Goal: Transaction & Acquisition: Purchase product/service

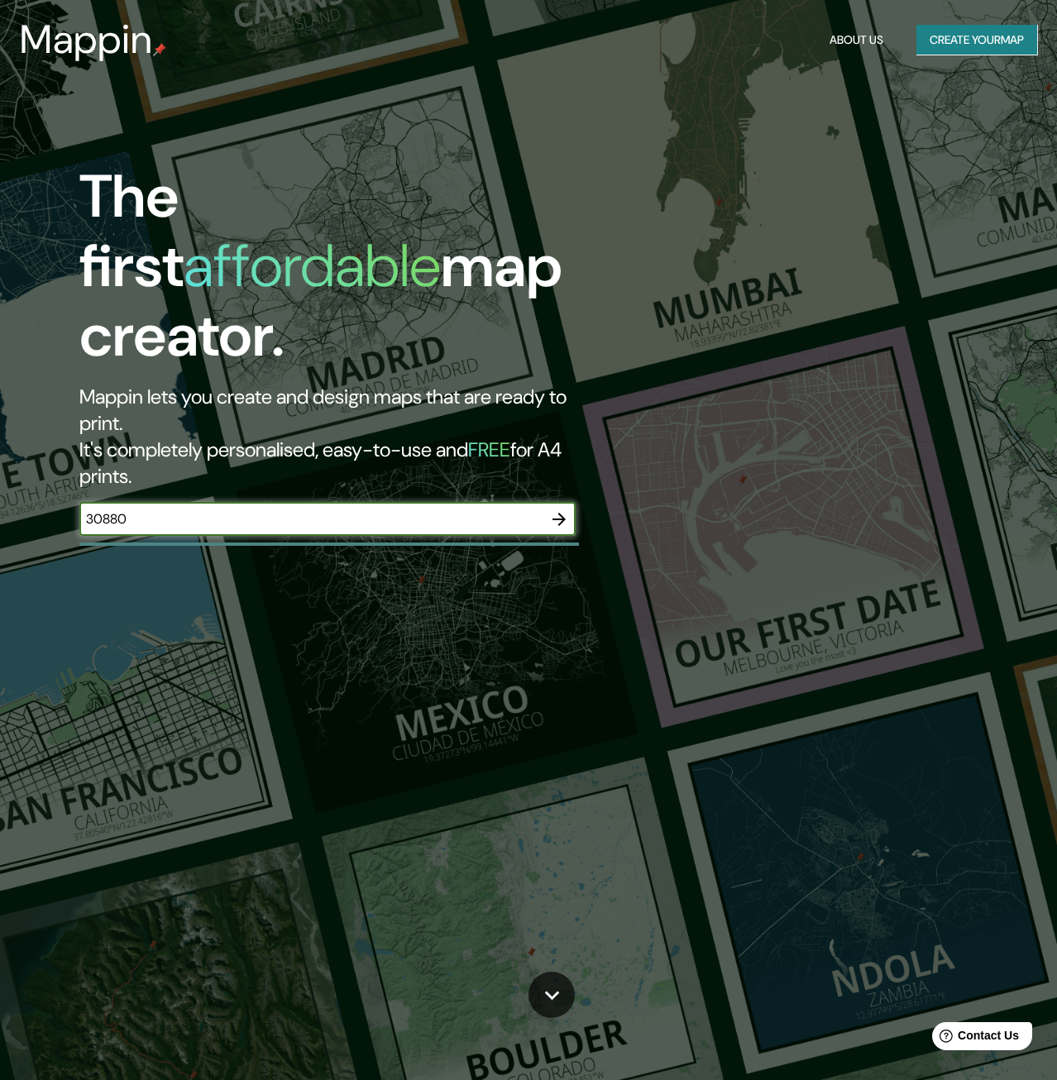
type input "30880"
click at [560, 513] on icon "button" at bounding box center [558, 519] width 13 height 13
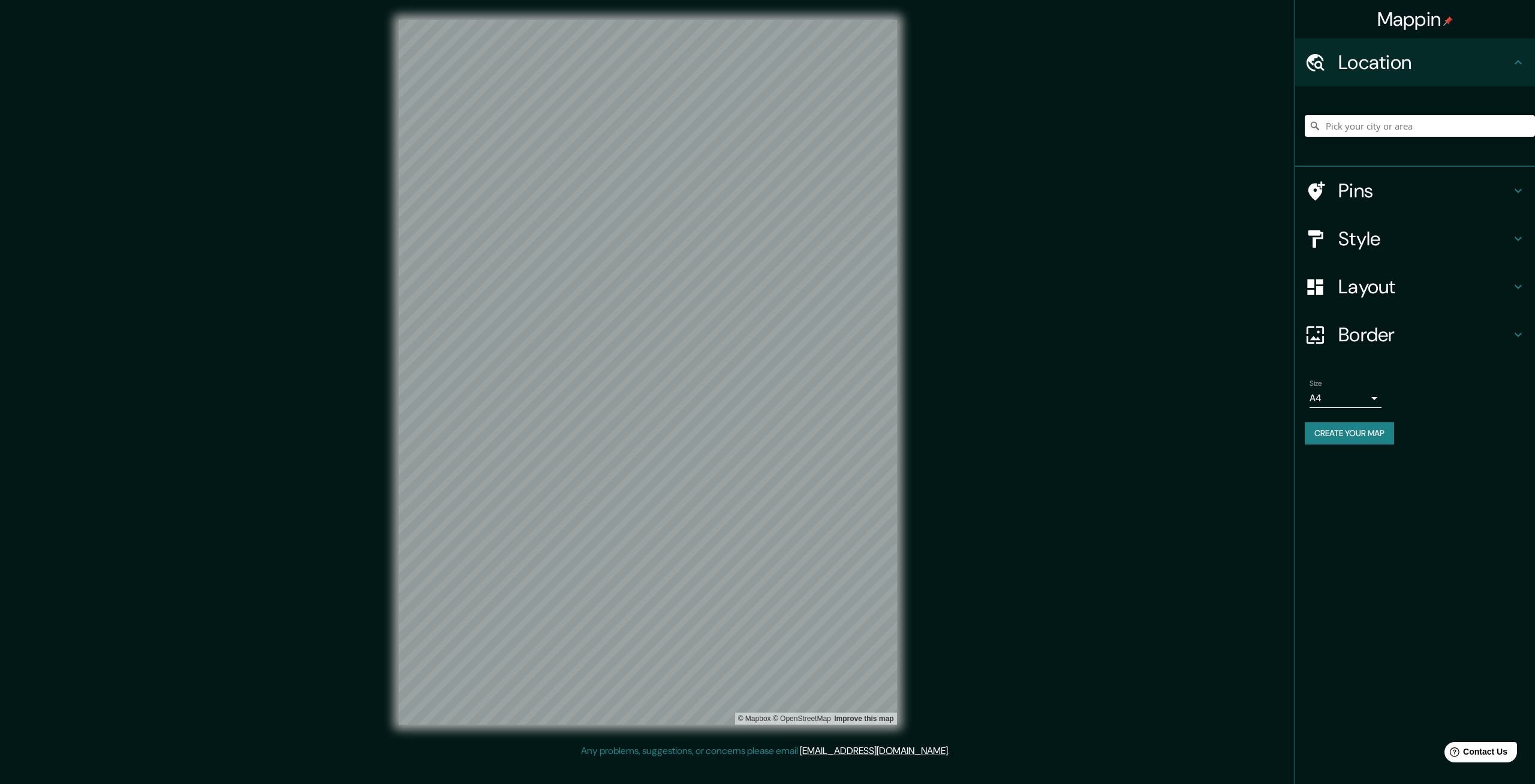
click at [766, 133] on input "Pick your city or area" at bounding box center [1420, 126] width 230 height 22
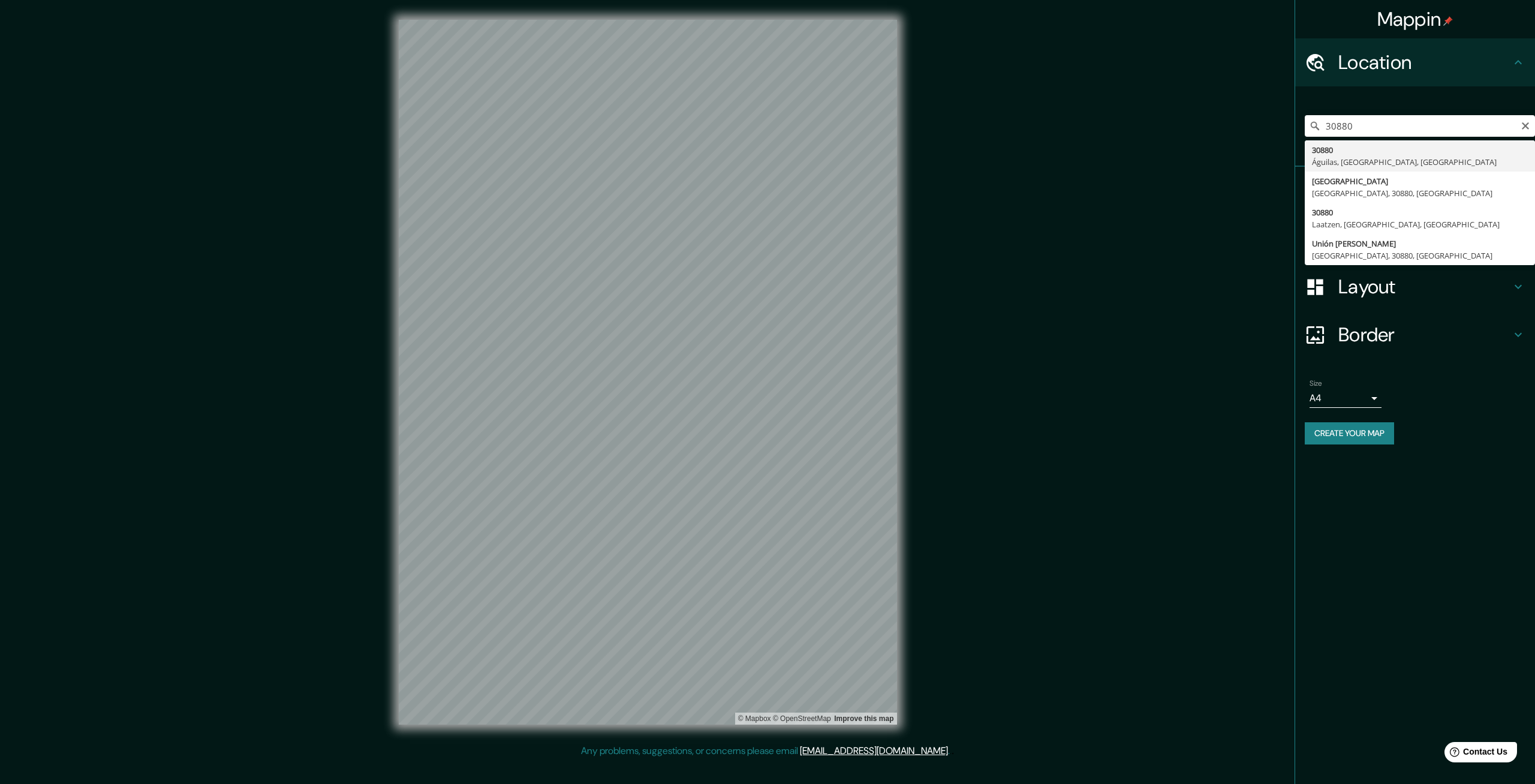
type input "30880, [GEOGRAPHIC_DATA], [GEOGRAPHIC_DATA], [GEOGRAPHIC_DATA]"
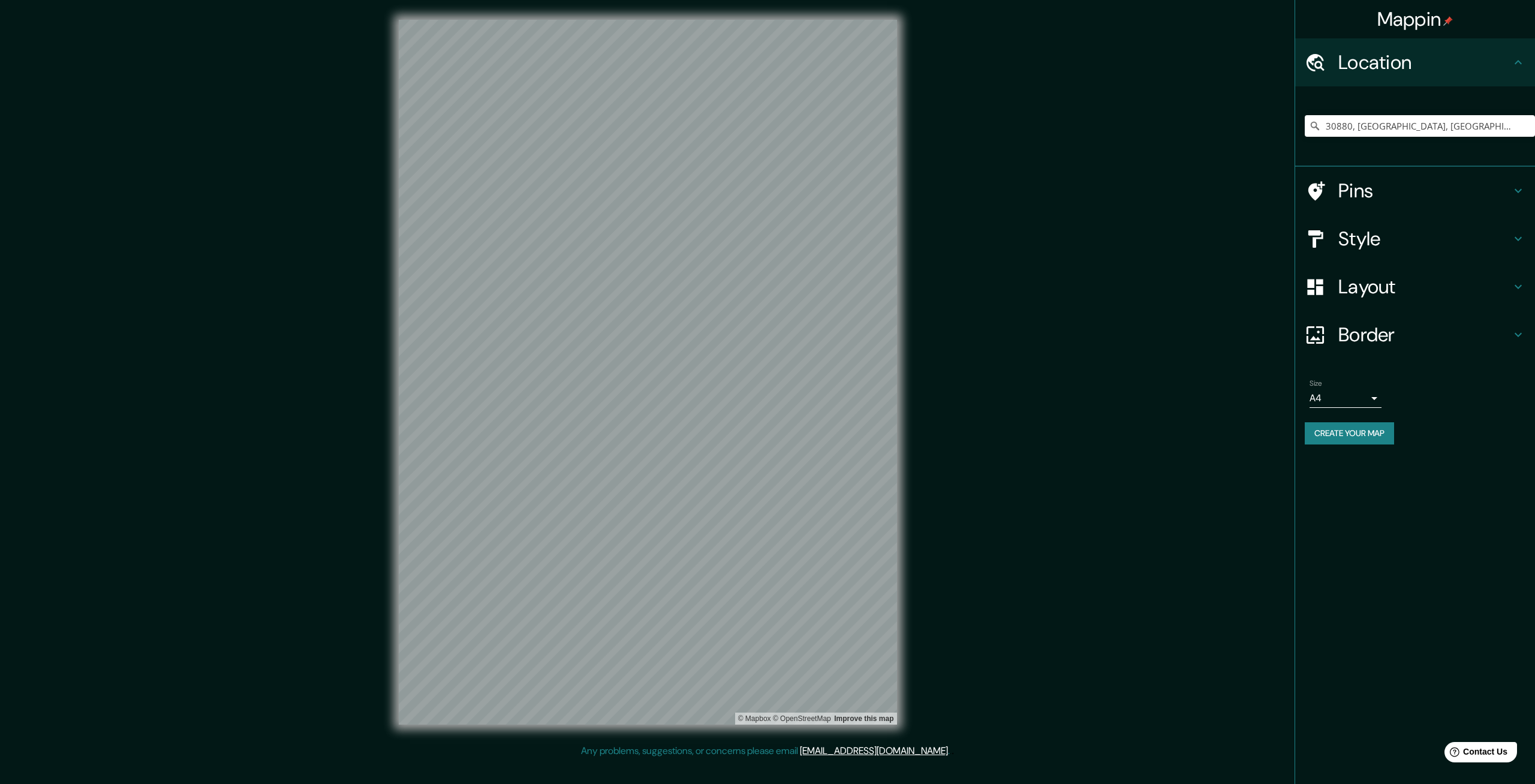
click at [766, 288] on h4 "Layout" at bounding box center [1425, 286] width 173 height 24
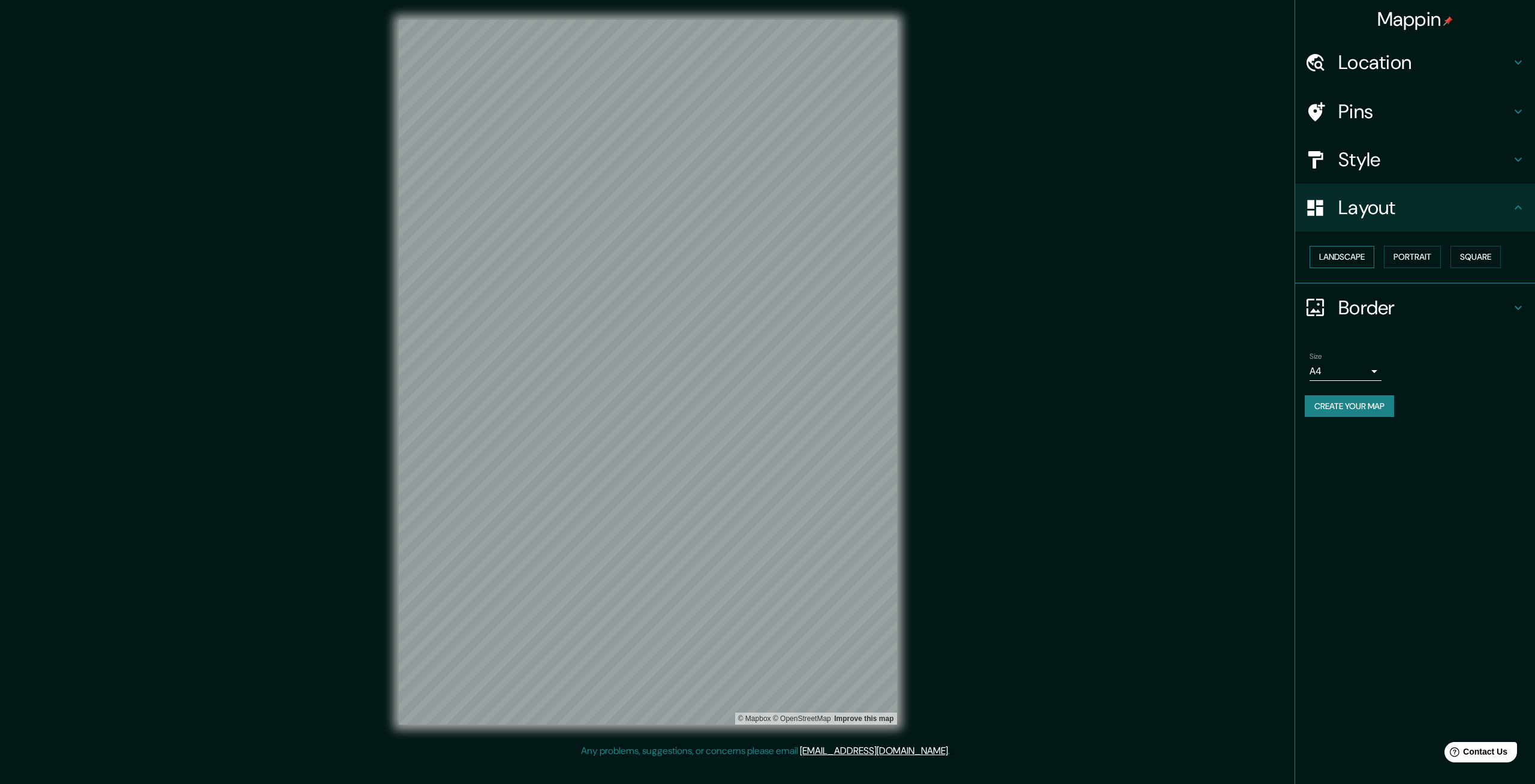
click at [766, 253] on button "Landscape" at bounding box center [1342, 257] width 65 height 22
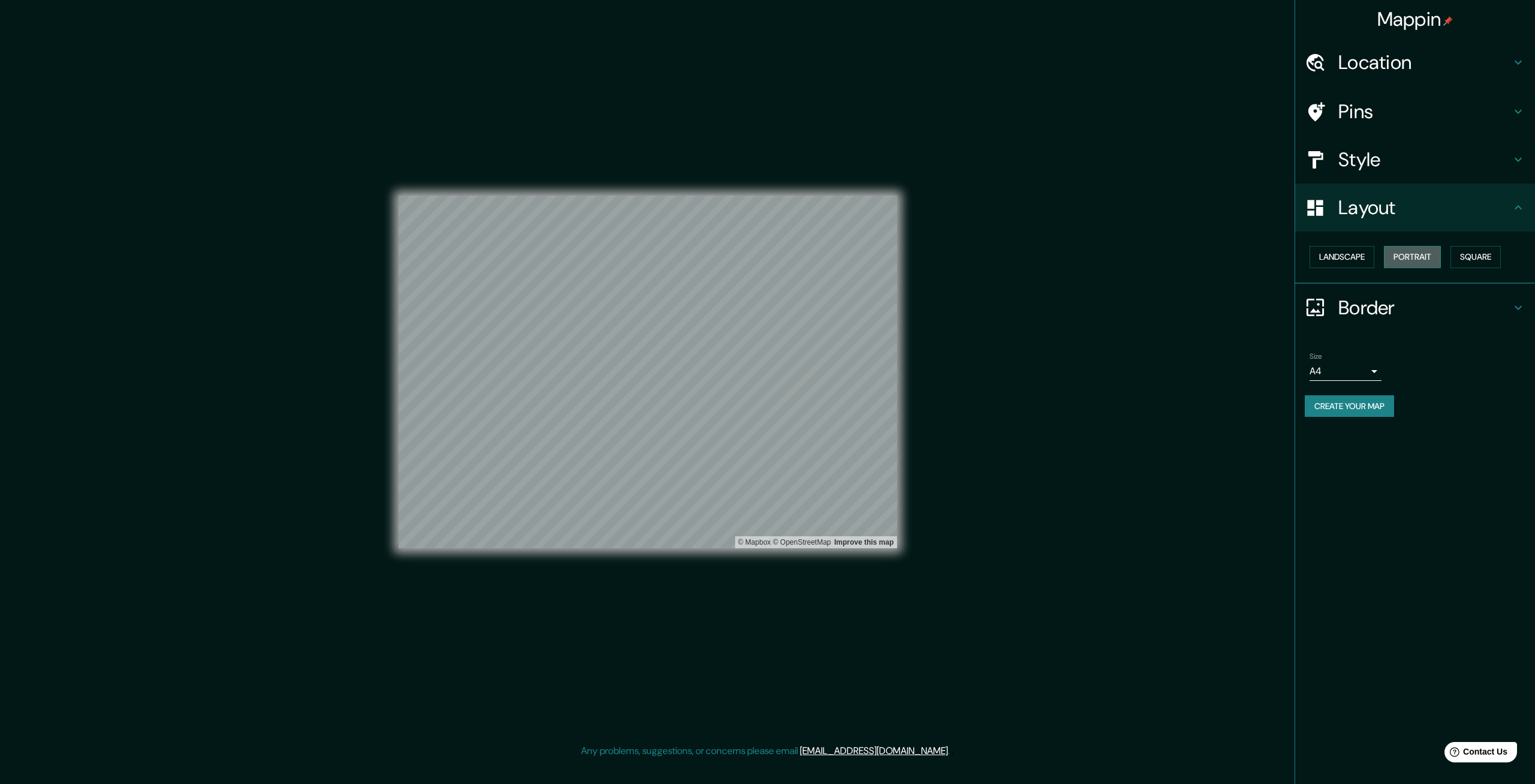
click at [766, 250] on button "Portrait" at bounding box center [1412, 257] width 57 height 22
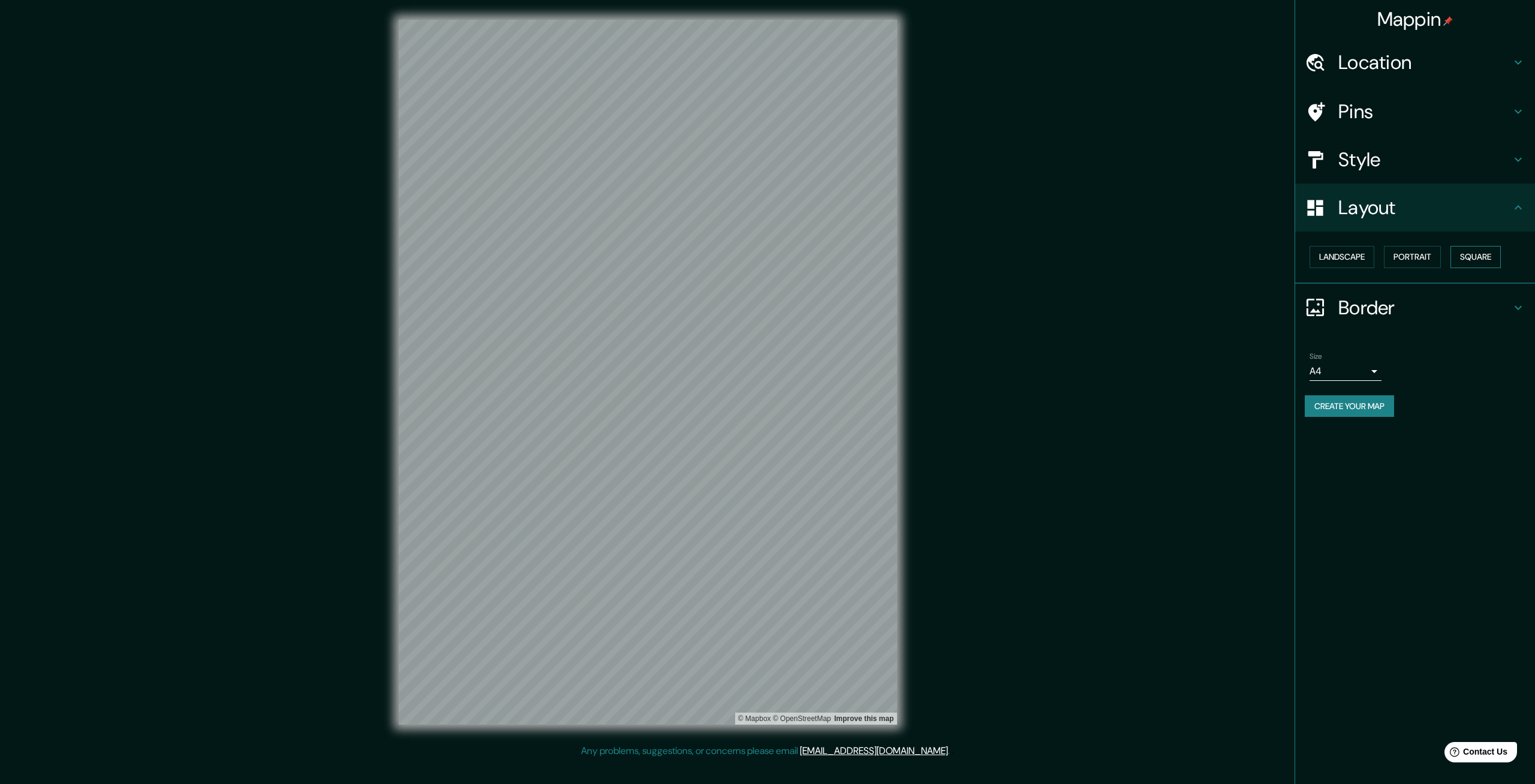
click at [766, 251] on button "Square" at bounding box center [1476, 257] width 50 height 22
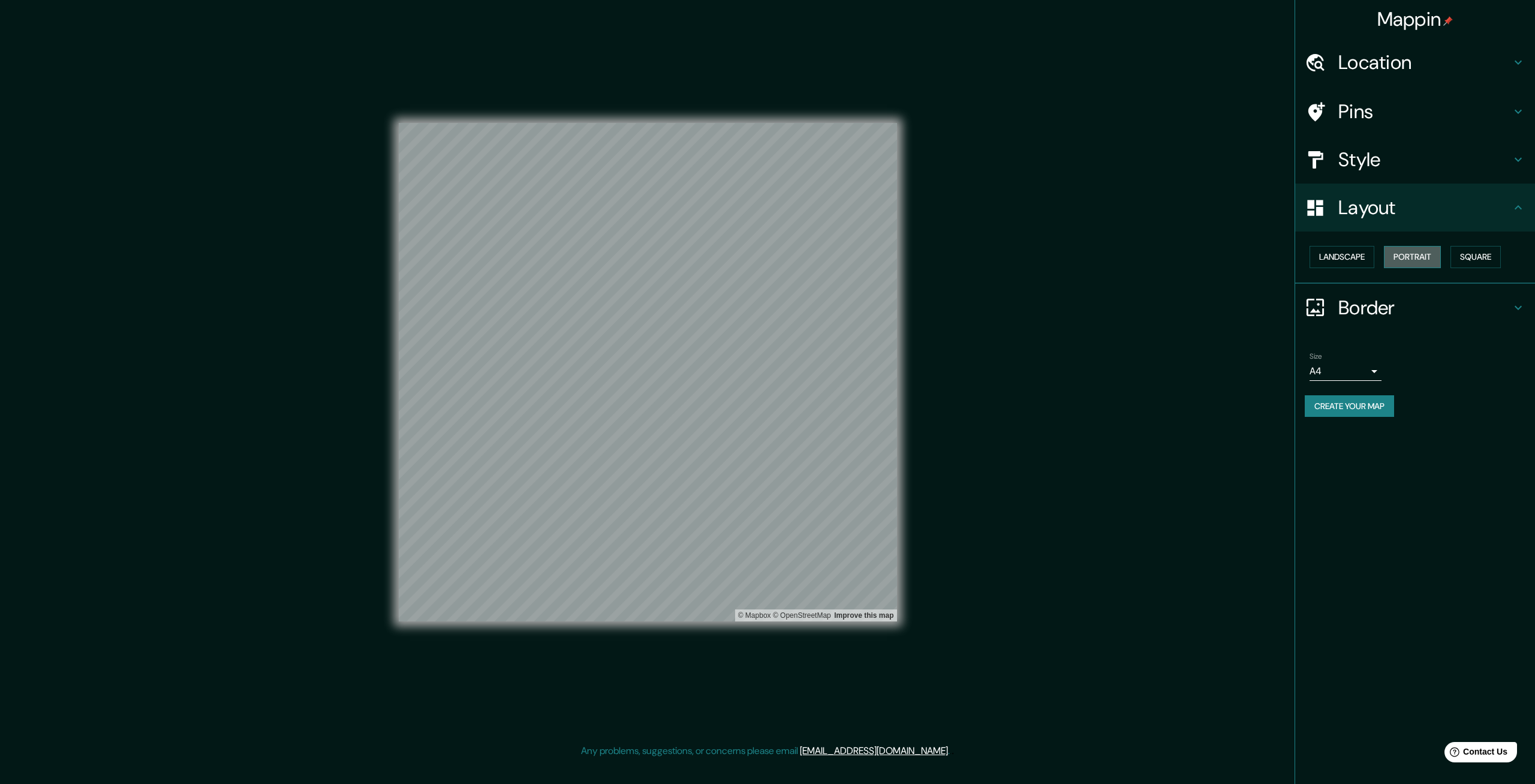
click at [766, 257] on button "Portrait" at bounding box center [1412, 257] width 57 height 22
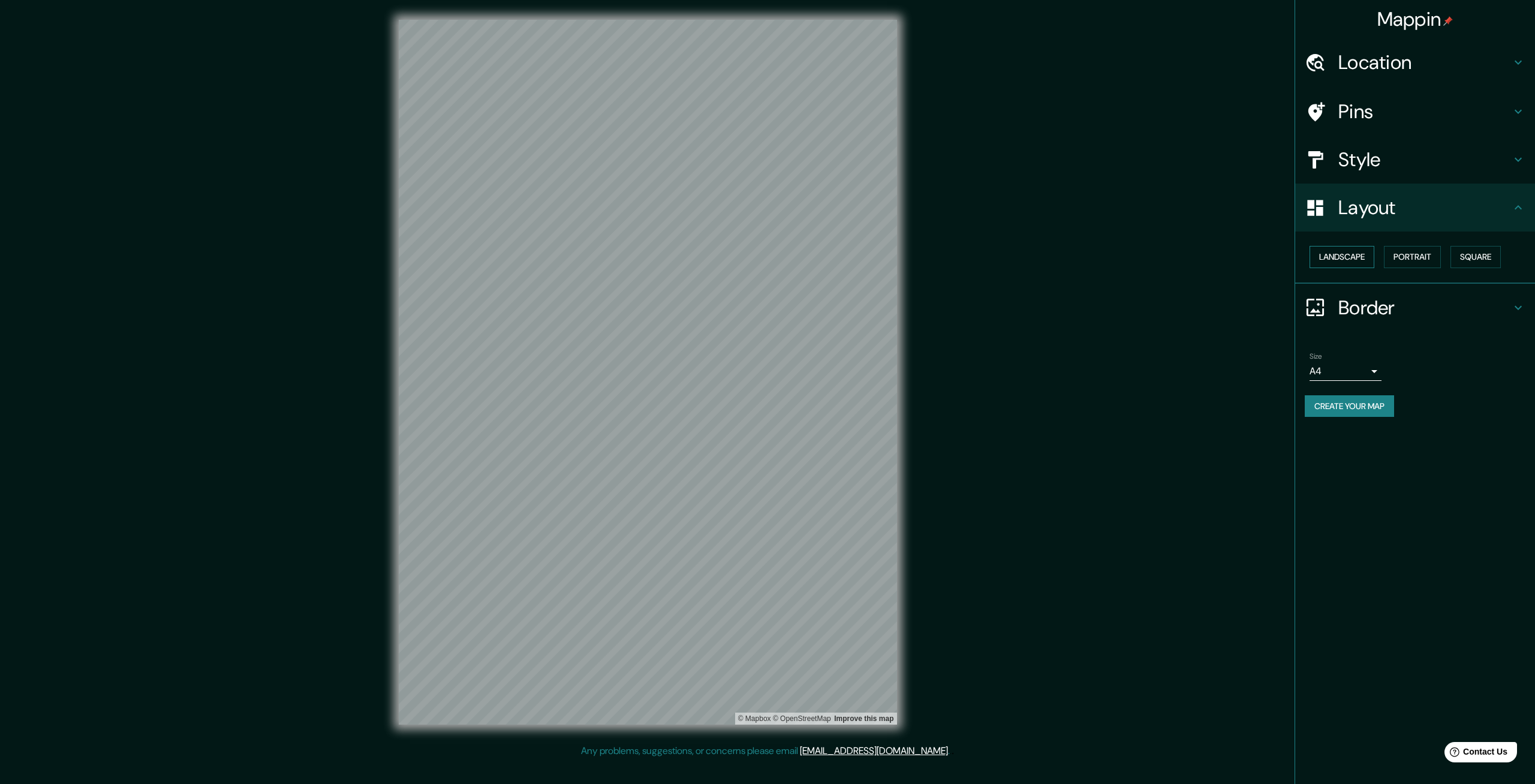
click at [766, 260] on button "Landscape" at bounding box center [1342, 257] width 65 height 22
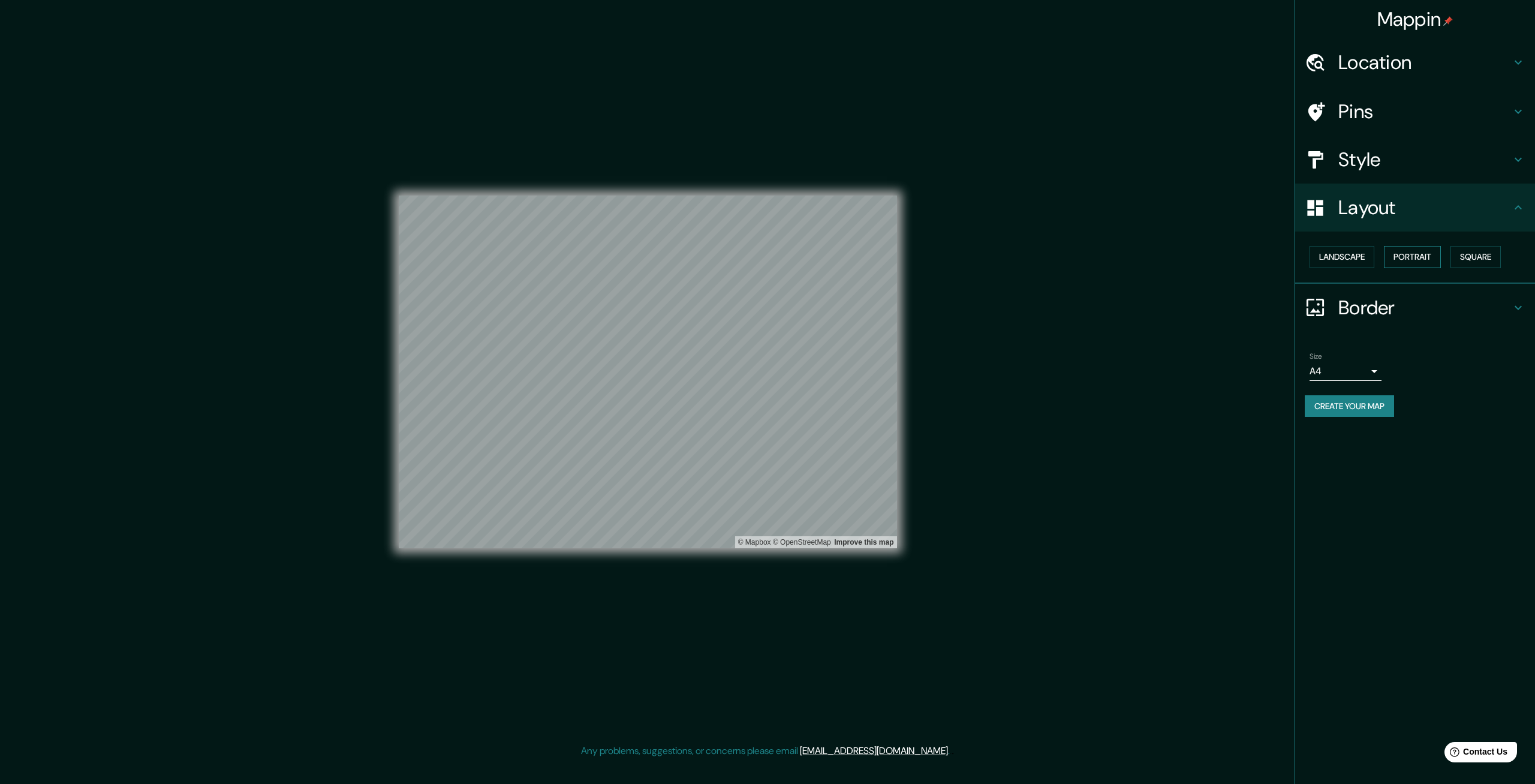
click at [766, 264] on button "Portrait" at bounding box center [1412, 257] width 57 height 22
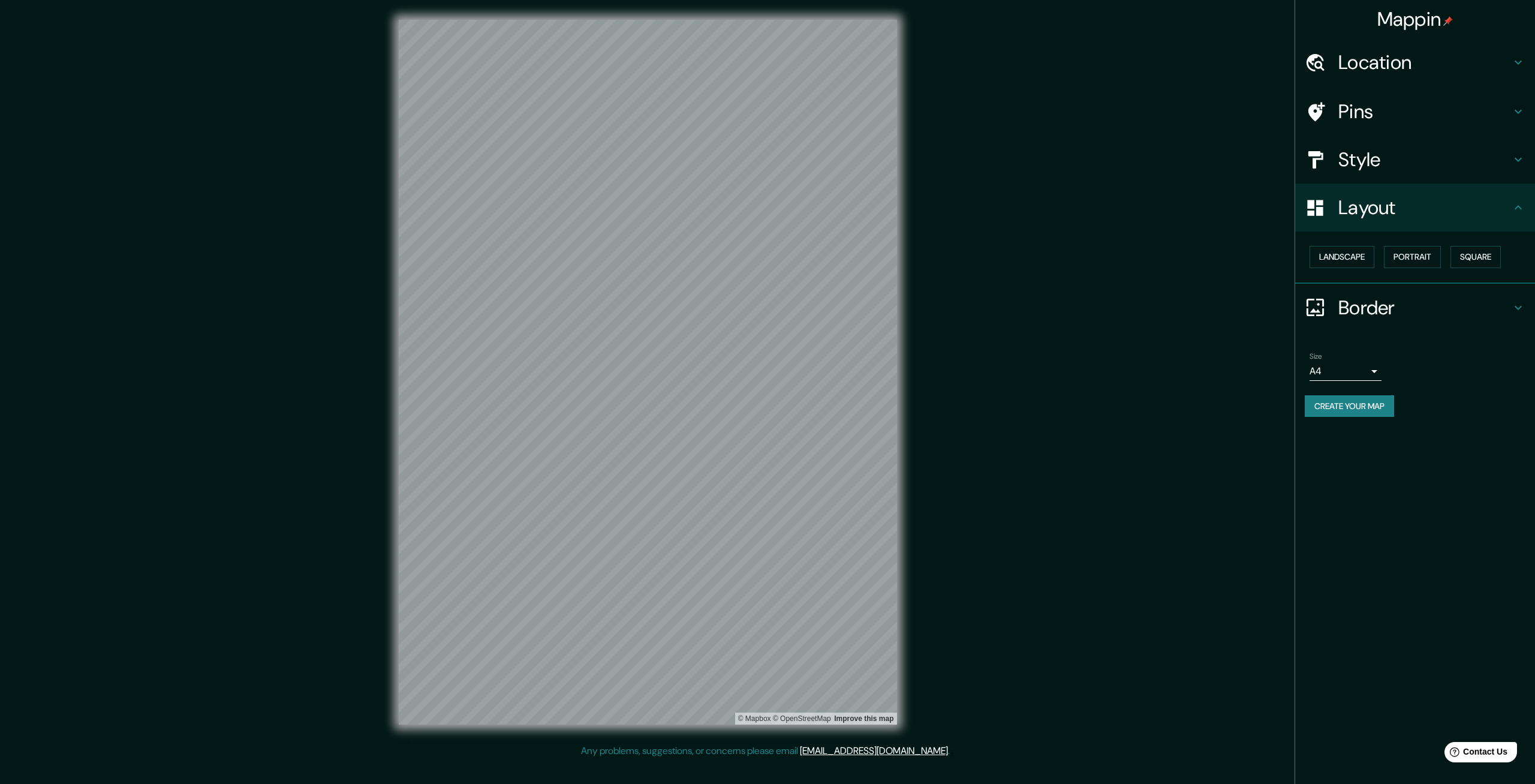
click at [766, 107] on h4 "Pins" at bounding box center [1425, 111] width 173 height 24
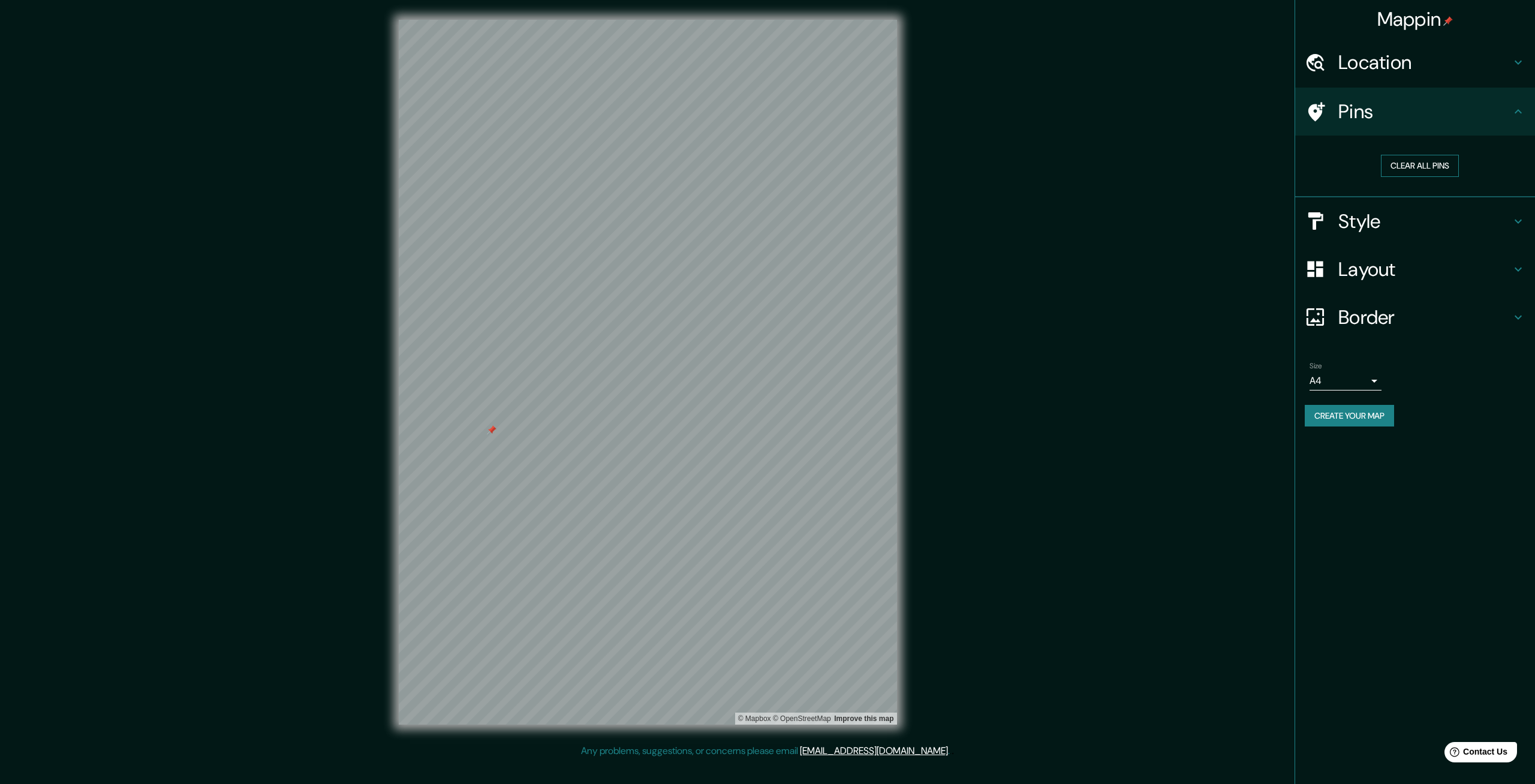
click at [766, 166] on button "Clear all pins" at bounding box center [1420, 165] width 78 height 22
click at [766, 380] on body "Mappin Location [GEOGRAPHIC_DATA], [GEOGRAPHIC_DATA], [GEOGRAPHIC_DATA] Pins Cl…" at bounding box center [768, 392] width 1535 height 784
click at [766, 427] on li "A3" at bounding box center [1346, 428] width 72 height 22
click at [766, 382] on body "Mappin Location [GEOGRAPHIC_DATA], [GEOGRAPHIC_DATA], [GEOGRAPHIC_DATA] Pins Cl…" at bounding box center [768, 392] width 1535 height 784
click at [766, 400] on li "A4" at bounding box center [1346, 406] width 72 height 22
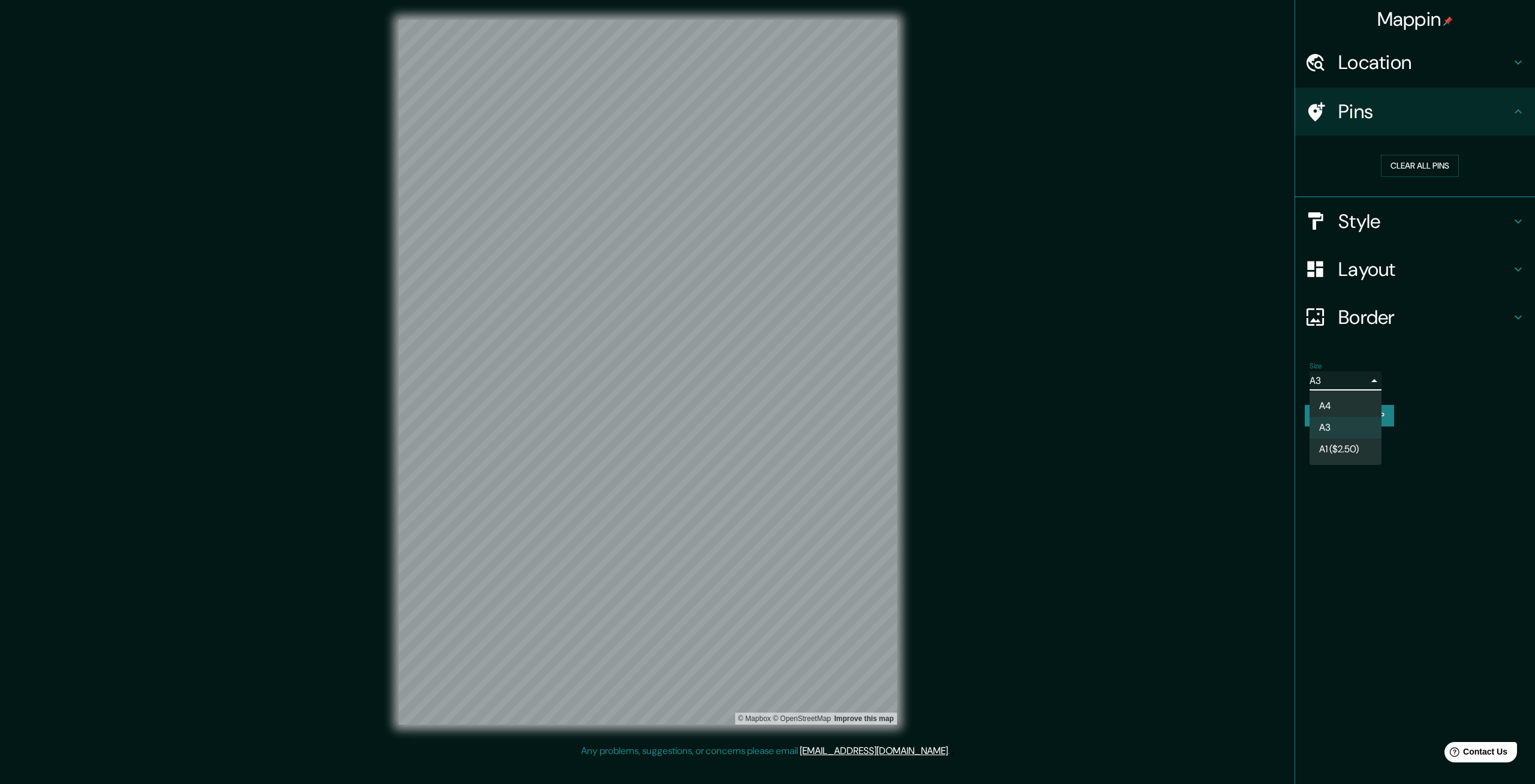
type input "single"
click at [766, 320] on h4 "Border" at bounding box center [1425, 317] width 173 height 24
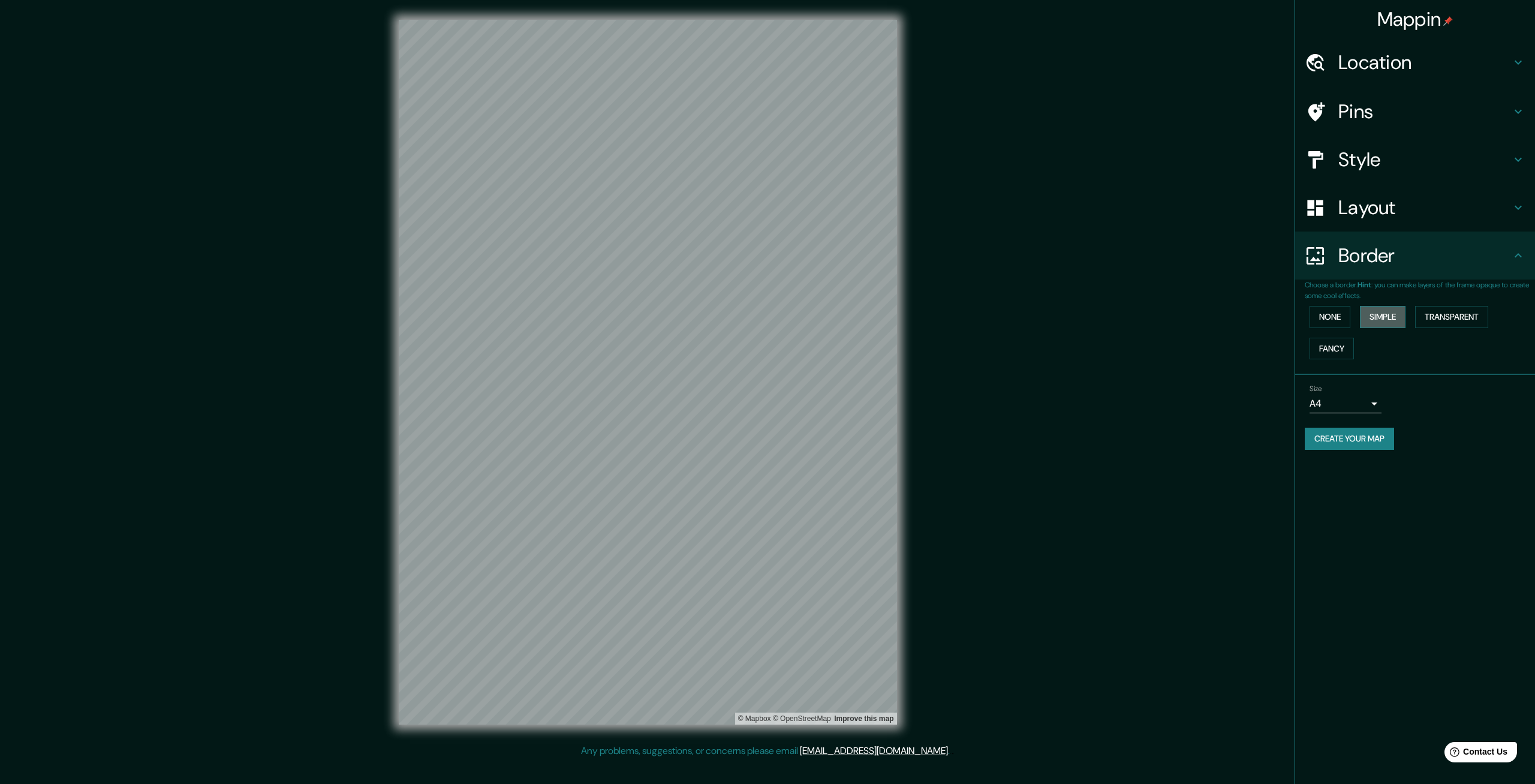
click at [766, 317] on button "Simple" at bounding box center [1383, 317] width 46 height 22
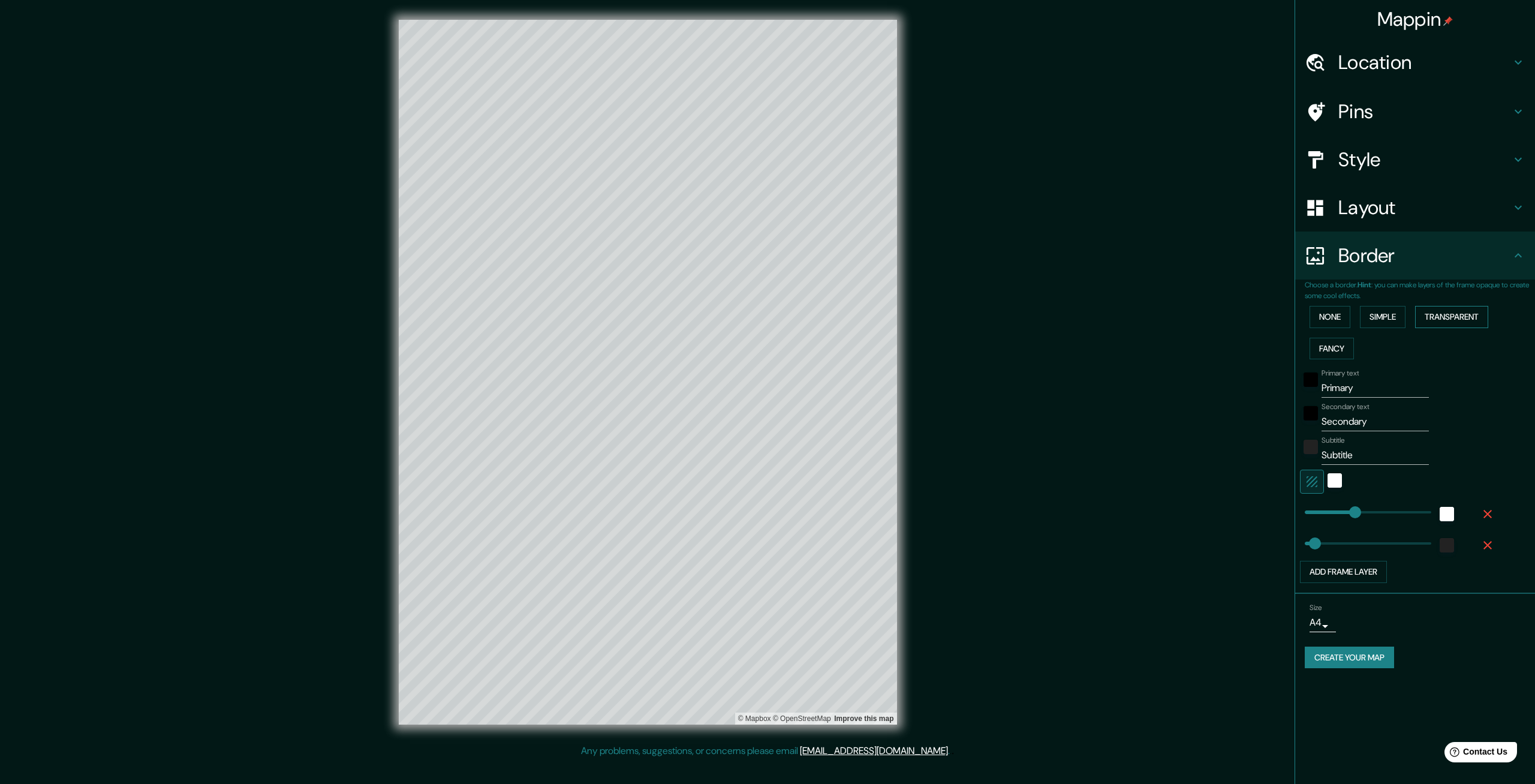
click at [766, 313] on button "Transparent" at bounding box center [1452, 317] width 73 height 22
click at [766, 344] on button "Fancy" at bounding box center [1332, 348] width 44 height 22
click at [766, 313] on button "None" at bounding box center [1330, 317] width 41 height 22
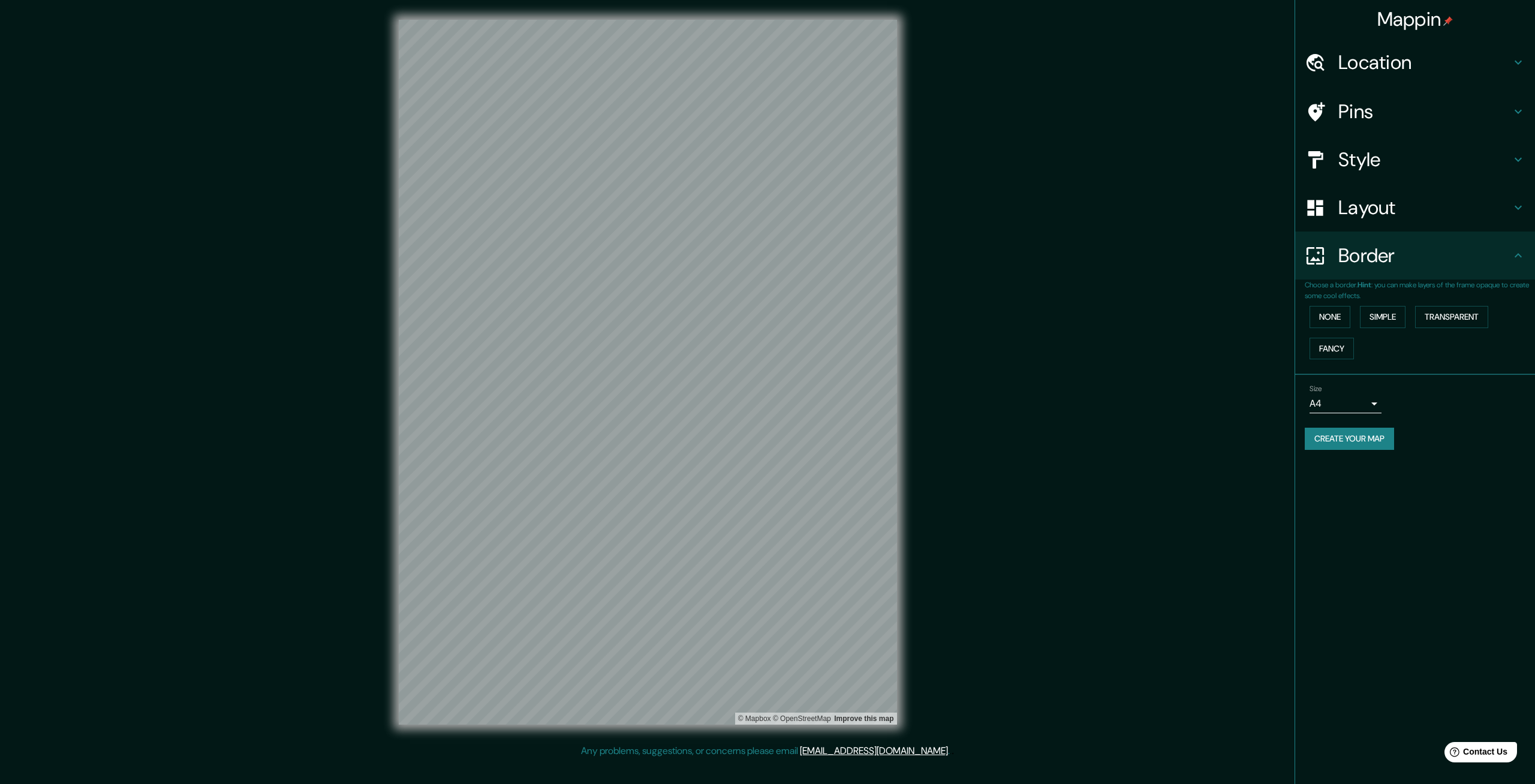
click at [766, 433] on button "Create your map" at bounding box center [1349, 438] width 89 height 22
click at [766, 446] on button "Create your map" at bounding box center [1349, 438] width 89 height 22
click at [766, 427] on button "Create your map" at bounding box center [1349, 438] width 89 height 22
